Goal: Information Seeking & Learning: Learn about a topic

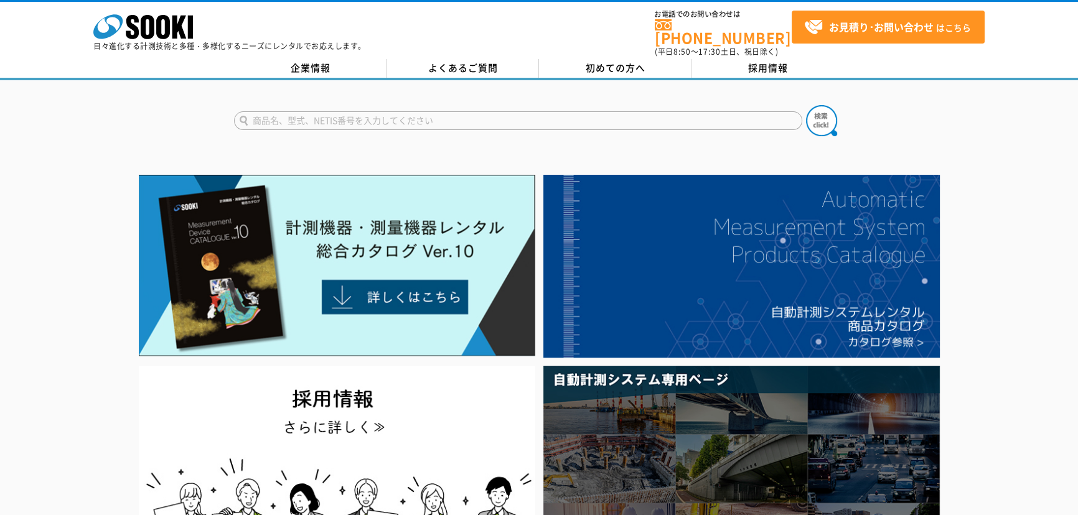
click at [314, 111] on input "text" at bounding box center [518, 120] width 568 height 19
type input "41X"
click at [806, 105] on button at bounding box center [821, 120] width 31 height 31
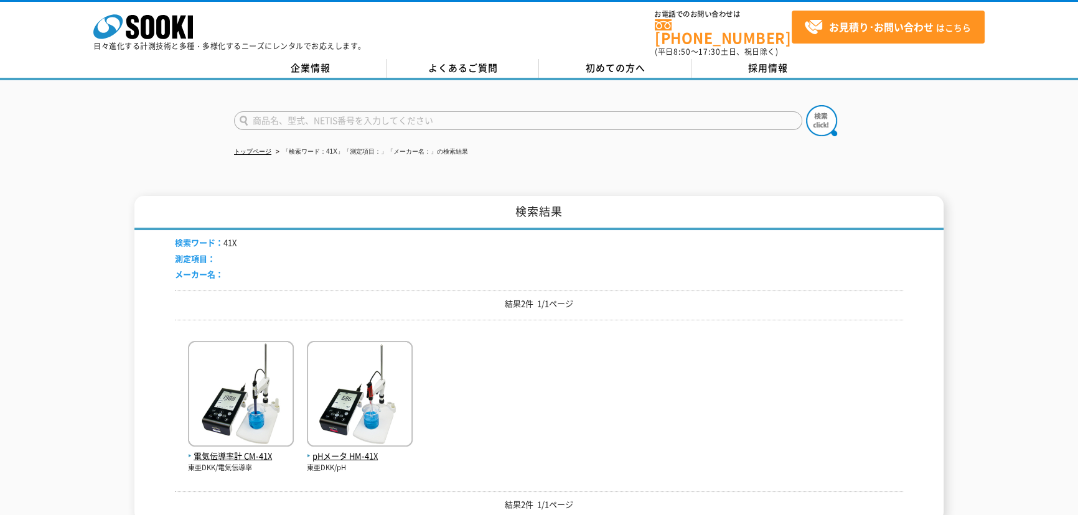
click at [347, 463] on p "東亜DKK/pH" at bounding box center [360, 468] width 106 height 11
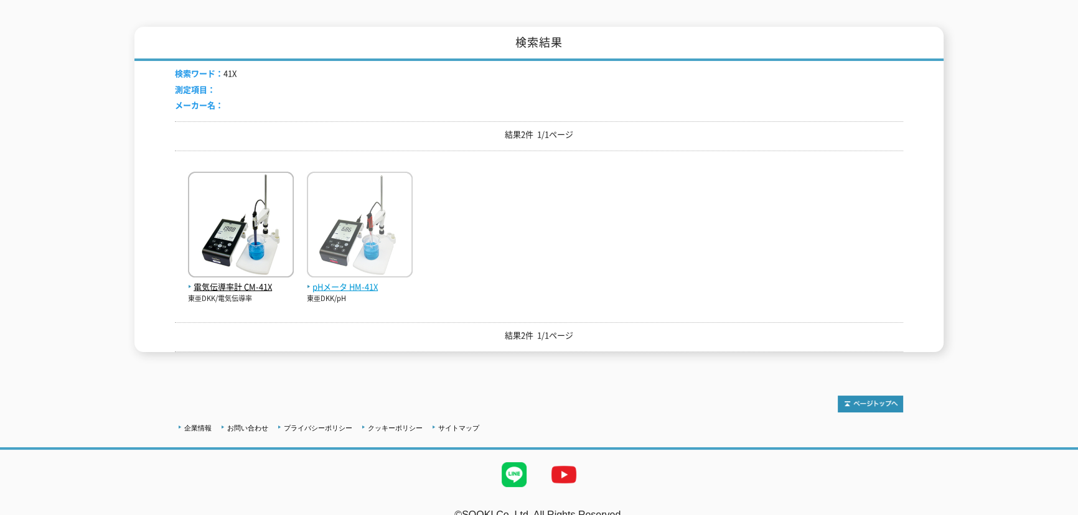
click at [347, 281] on span "pHメータ HM-41X" at bounding box center [360, 287] width 106 height 13
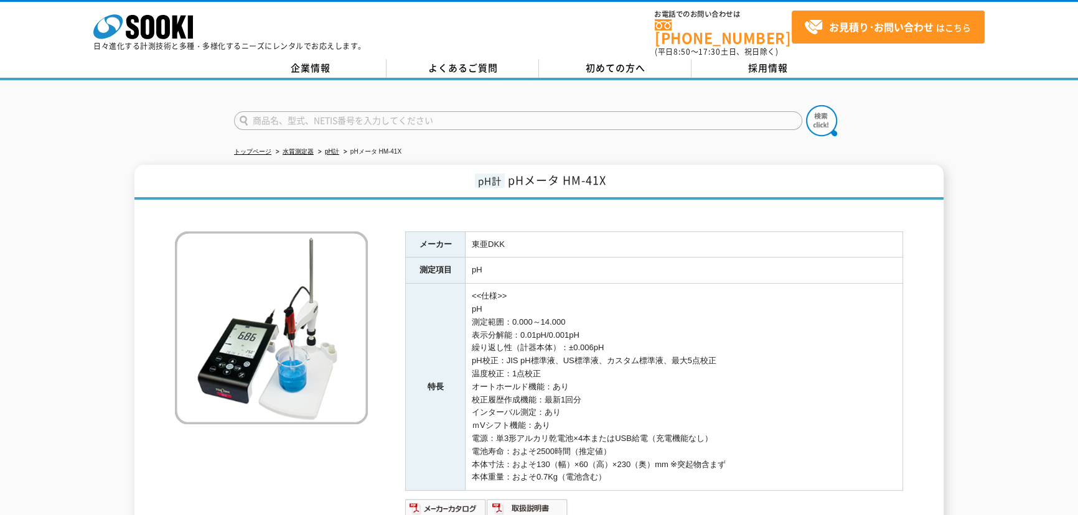
scroll to position [189, 0]
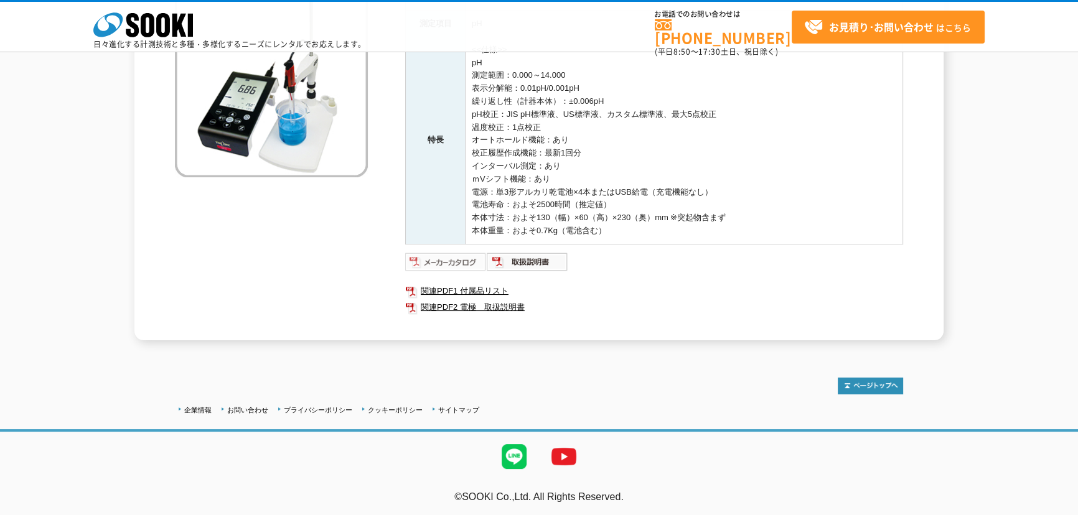
click at [462, 263] on img at bounding box center [446, 262] width 82 height 20
